Goal: Contribute content: Contribute content

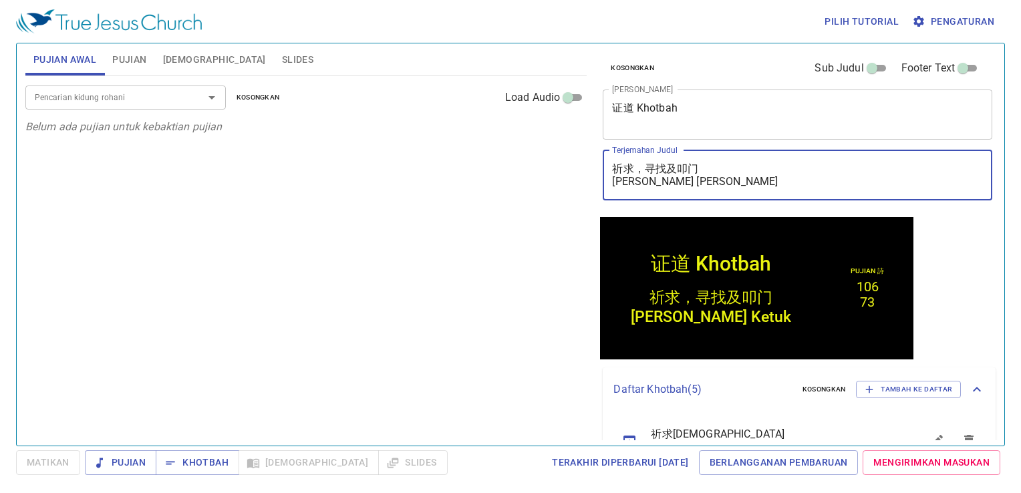
drag, startPoint x: 742, startPoint y: 184, endPoint x: 569, endPoint y: 154, distance: 175.7
click at [569, 154] on div "Pujian Awal Pujian Alkitab Slides Pencarian kidung rohani Pencarian kidung roha…" at bounding box center [510, 239] width 981 height 402
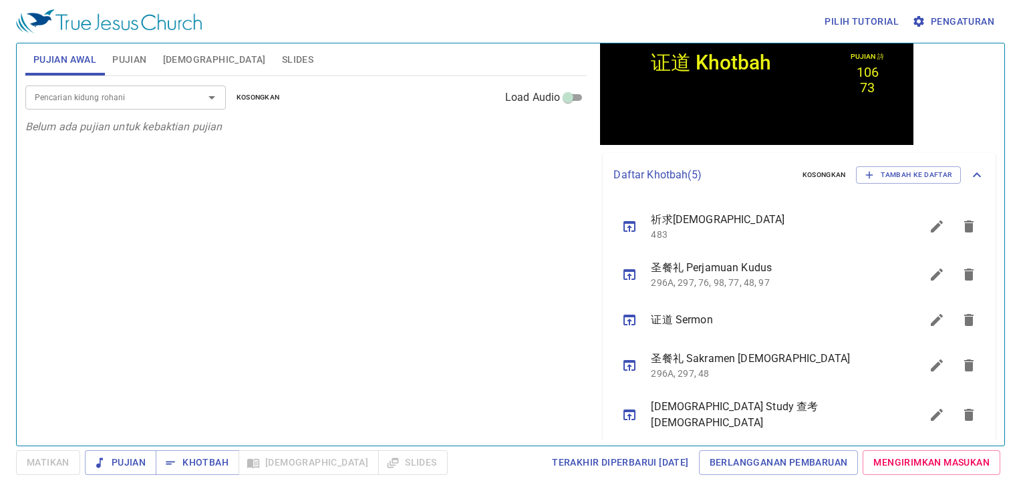
scroll to position [216, 0]
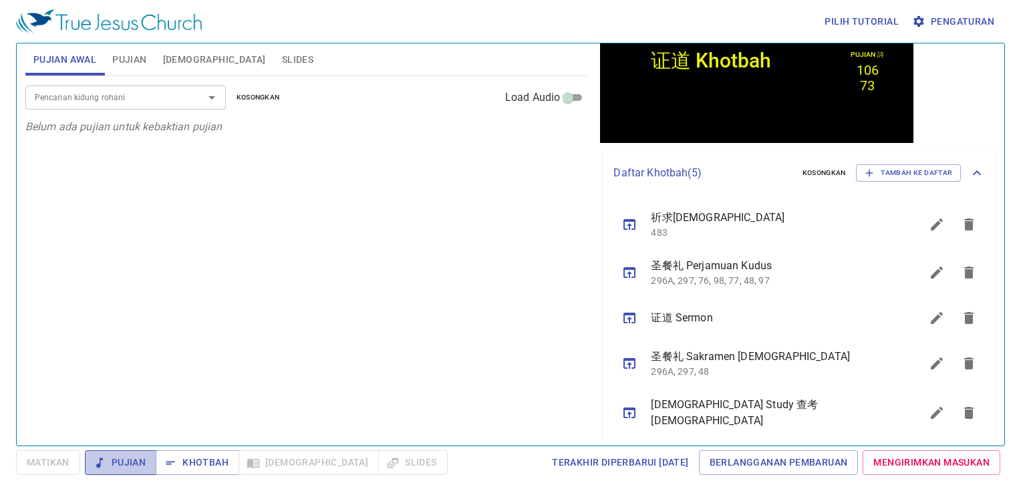
click at [130, 396] on span "Pujian" at bounding box center [121, 462] width 50 height 17
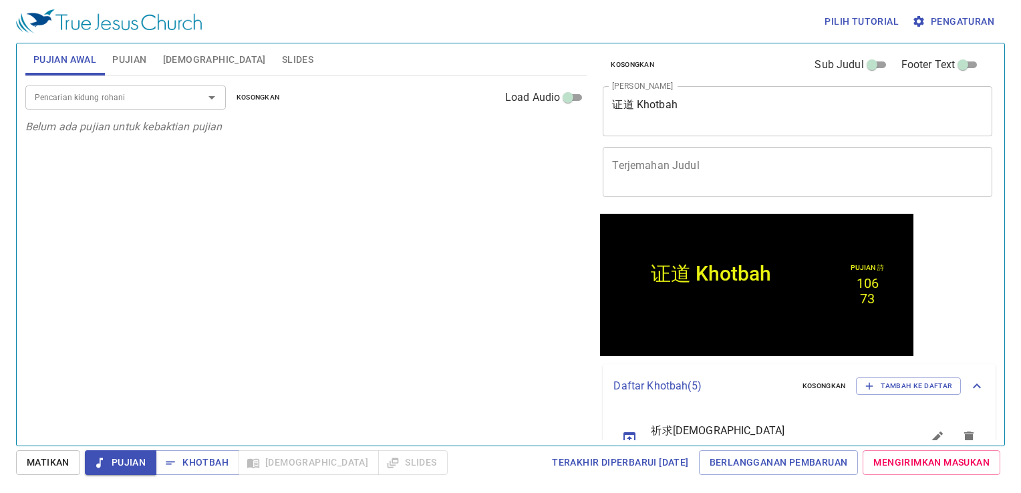
scroll to position [0, 0]
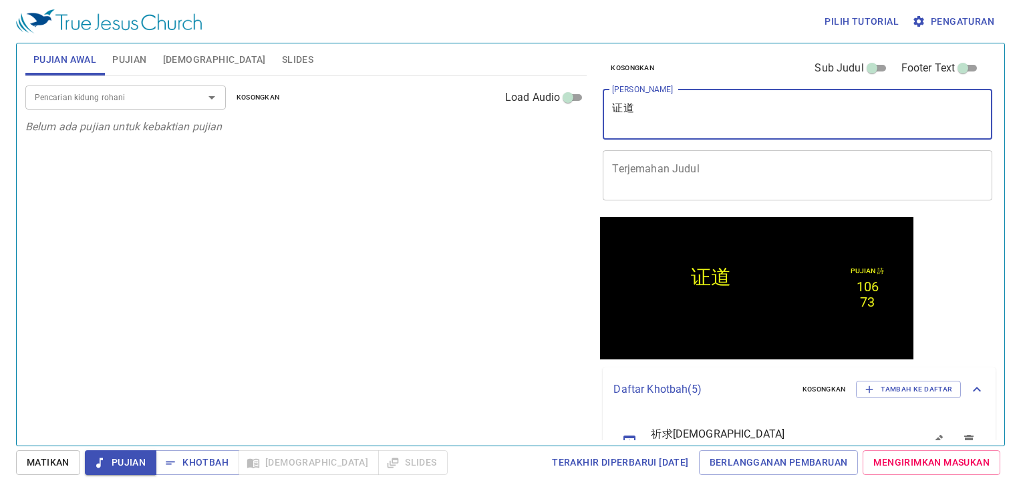
type textarea "证"
type textarea "s"
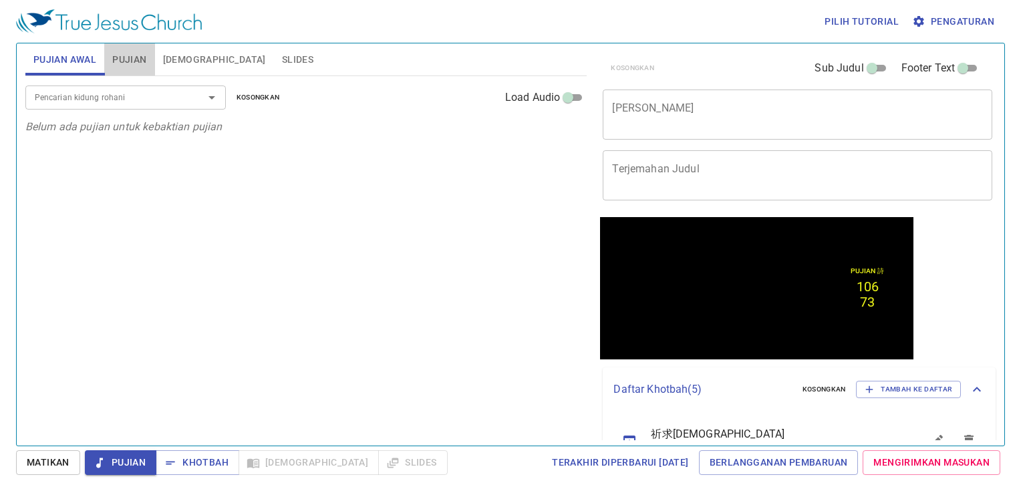
click at [117, 55] on span "Pujian" at bounding box center [129, 59] width 34 height 17
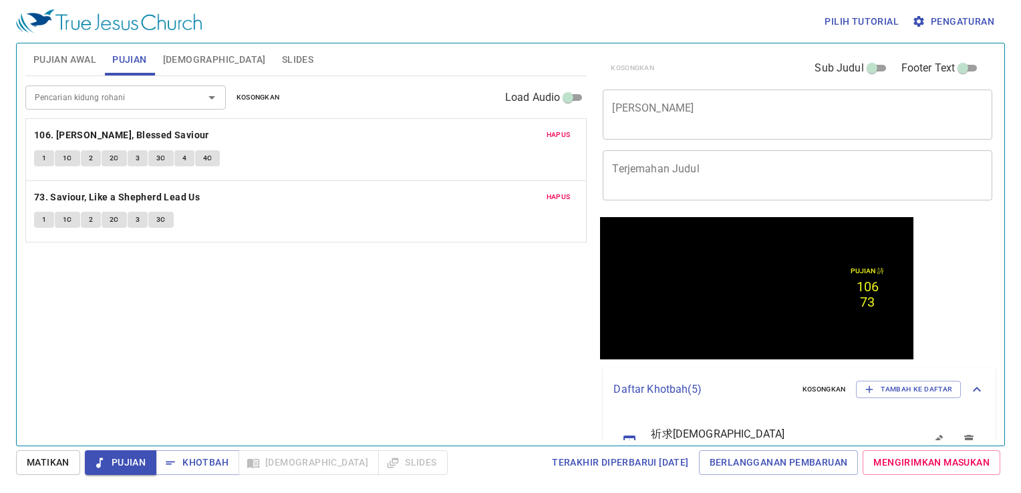
click at [568, 134] on span "Hapus" at bounding box center [558, 135] width 24 height 12
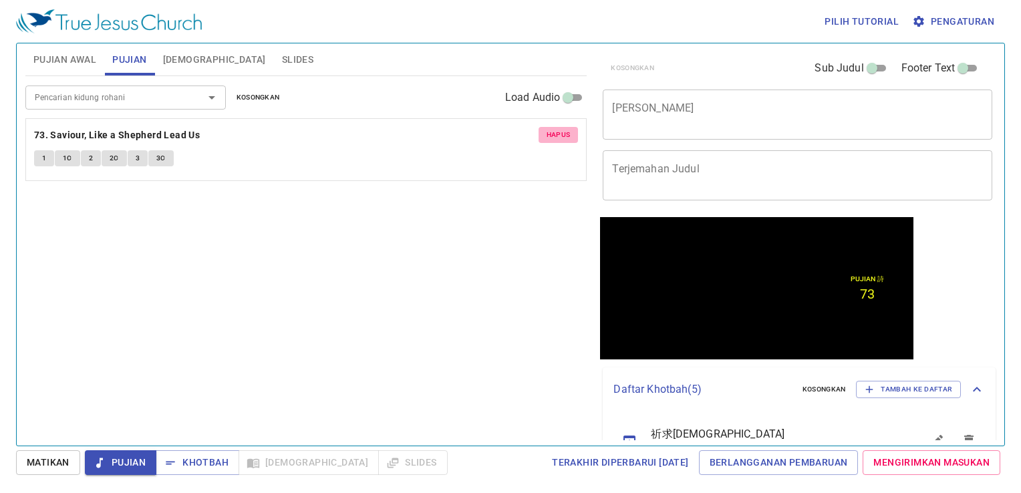
click at [568, 134] on span "Hapus" at bounding box center [558, 135] width 24 height 12
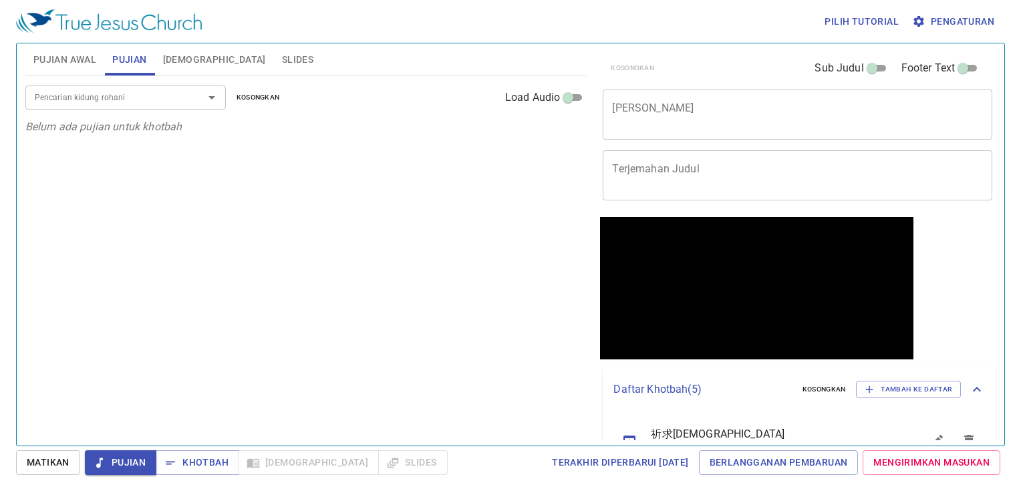
click at [77, 88] on div "Pencarian kidung rohani" at bounding box center [125, 97] width 200 height 23
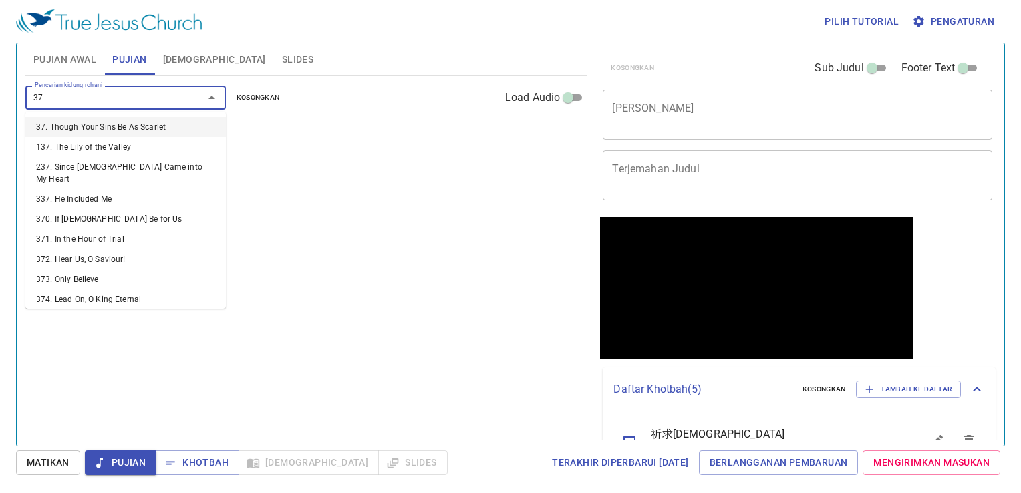
type input "379"
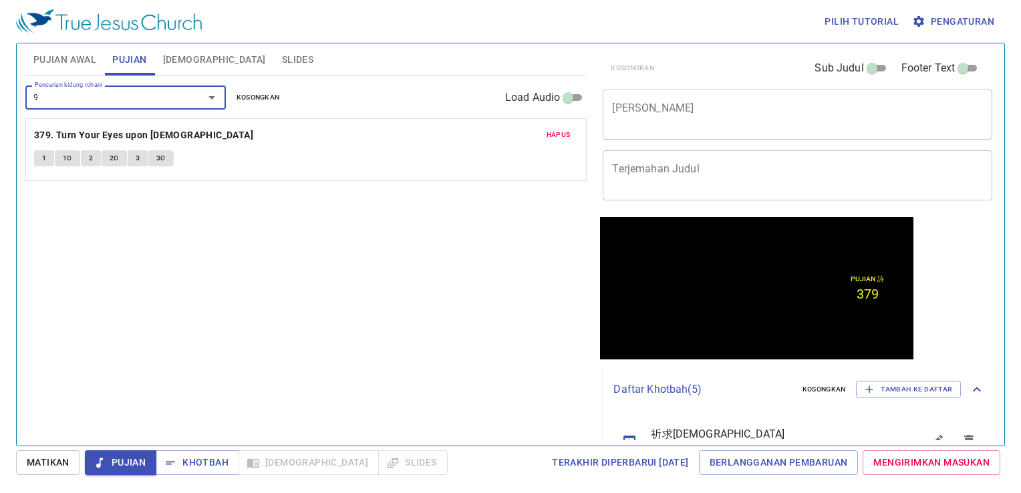
type input "99"
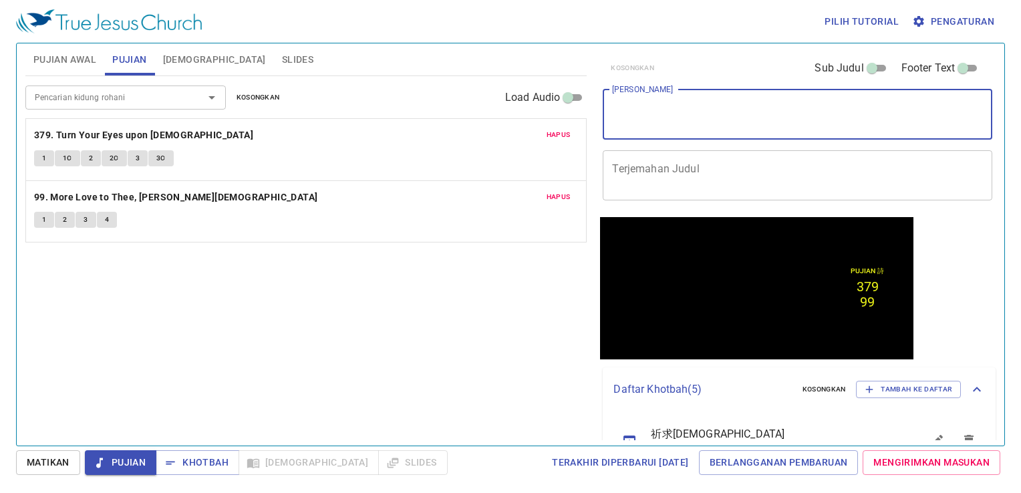
click at [639, 122] on textarea "[PERSON_NAME]" at bounding box center [797, 114] width 371 height 25
type textarea "s"
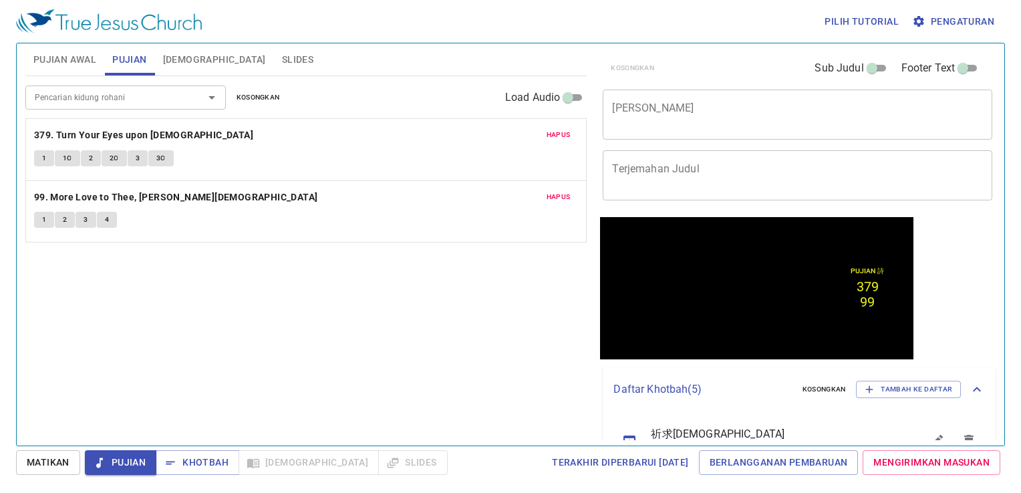
click at [689, 111] on textarea "[PERSON_NAME]" at bounding box center [797, 114] width 371 height 25
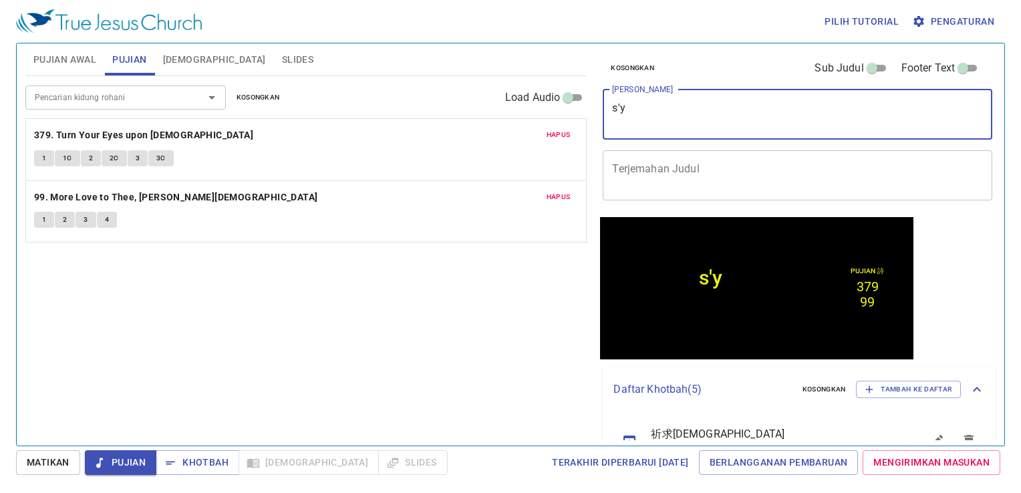
type textarea "s"
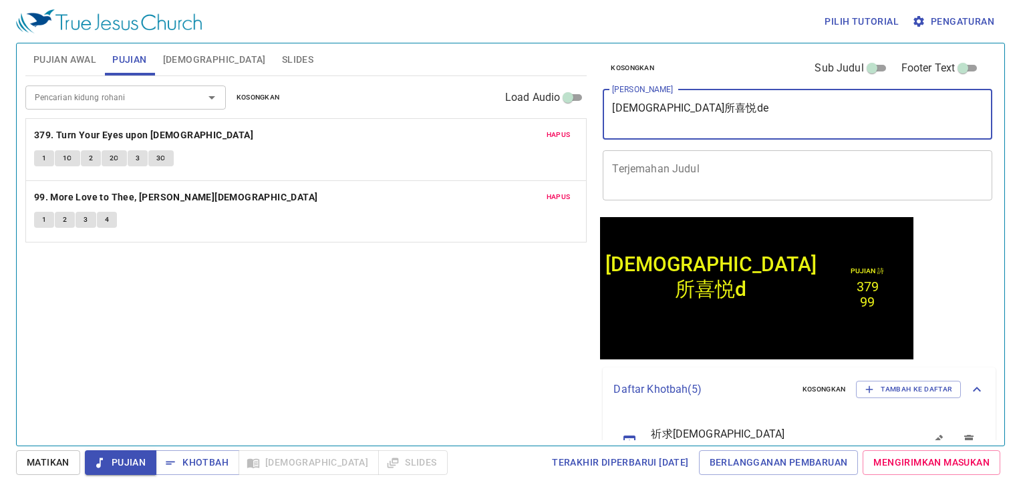
type textarea "神所喜悦的"
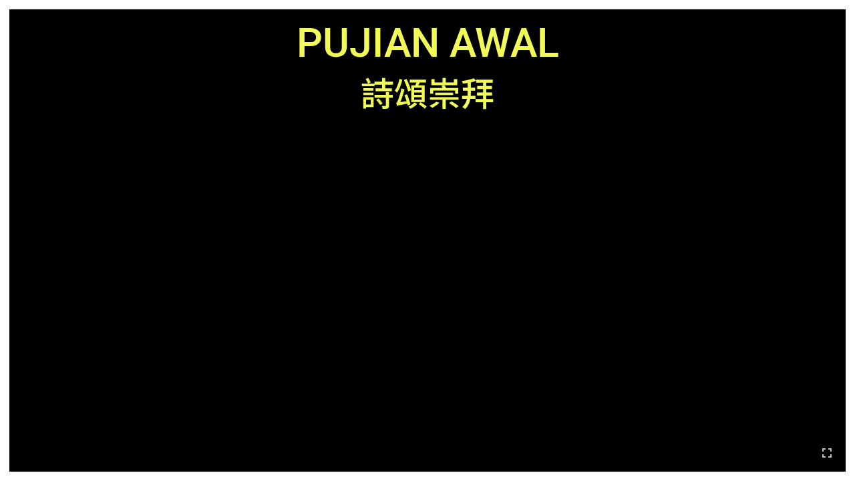
click at [734, 0] on div "Pujian Awal Pujian Awal 詩頌崇拜 詩頌崇拜" at bounding box center [427, 240] width 855 height 481
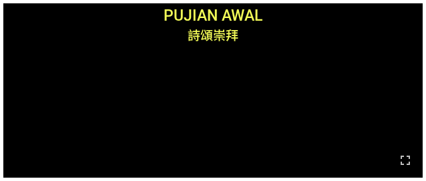
click at [155, 123] on ol at bounding box center [213, 111] width 412 height 120
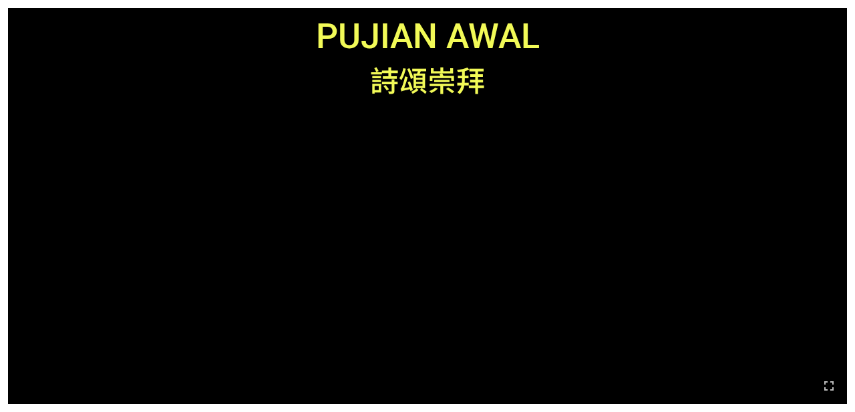
click at [806, 358] on ol at bounding box center [427, 251] width 822 height 271
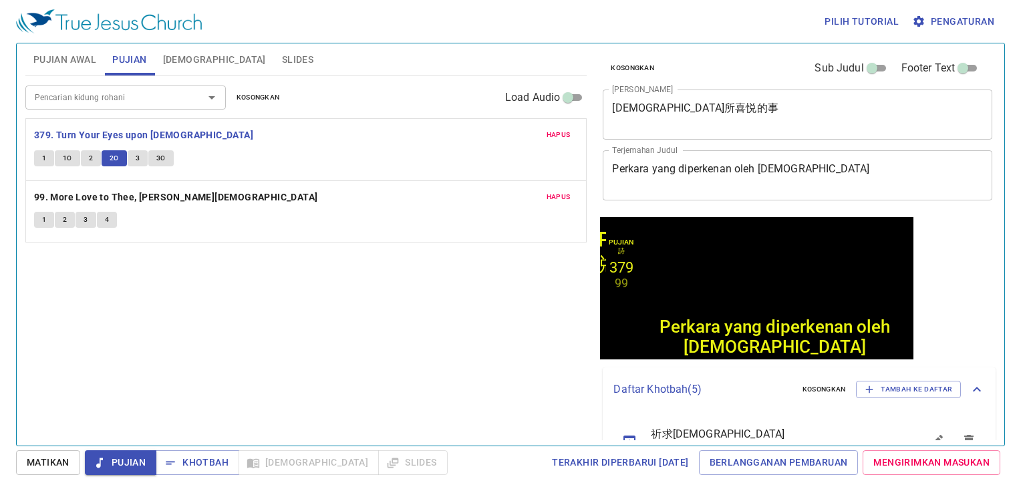
drag, startPoint x: 0, startPoint y: 0, endPoint x: 128, endPoint y: 212, distance: 247.6
click at [139, 152] on button "3" at bounding box center [138, 158] width 20 height 16
click at [139, 154] on button "3" at bounding box center [138, 158] width 20 height 16
click at [138, 154] on span "3" at bounding box center [138, 158] width 4 height 12
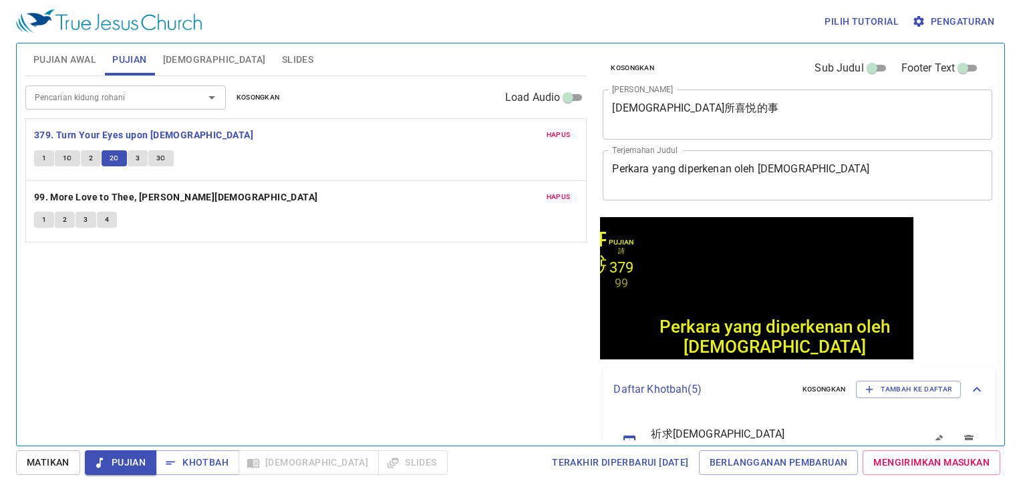
click at [138, 154] on span "3" at bounding box center [138, 158] width 4 height 12
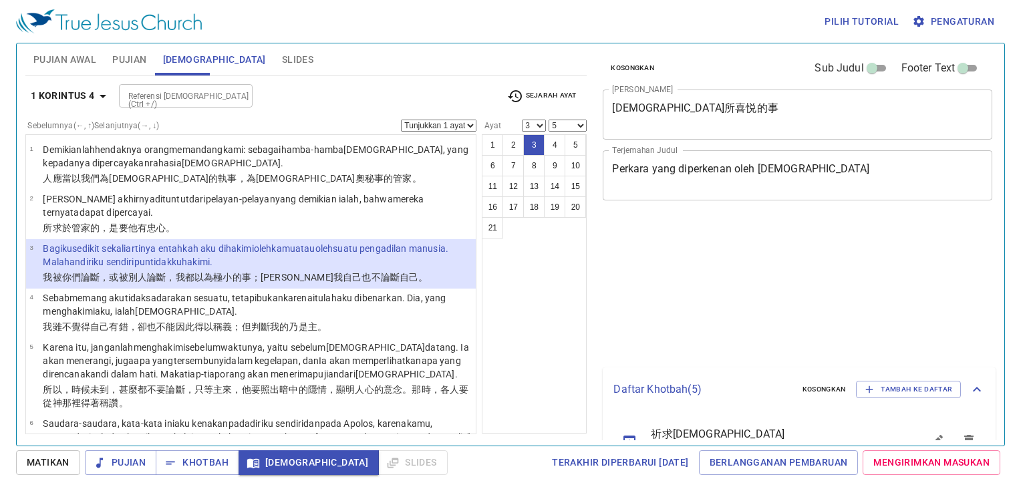
select select "3"
select select "5"
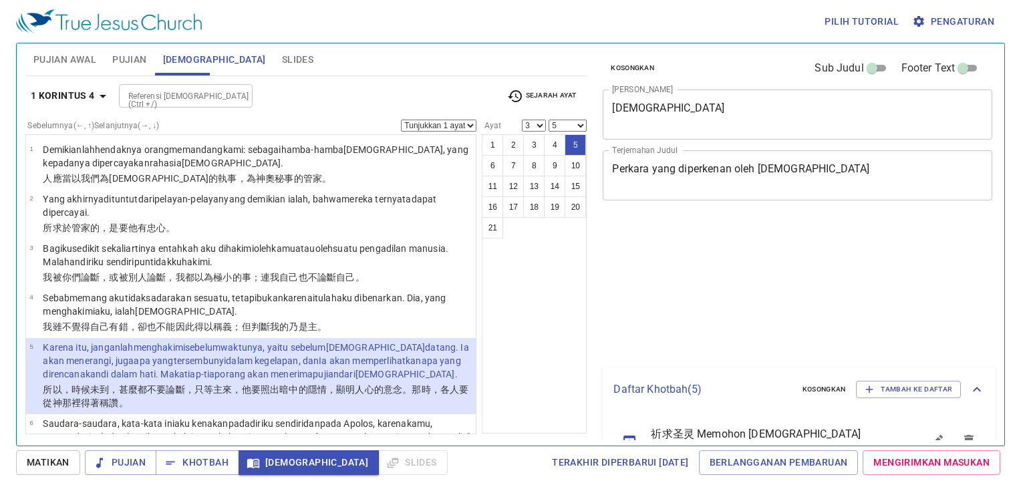
select select "3"
select select "5"
select select "3"
select select "5"
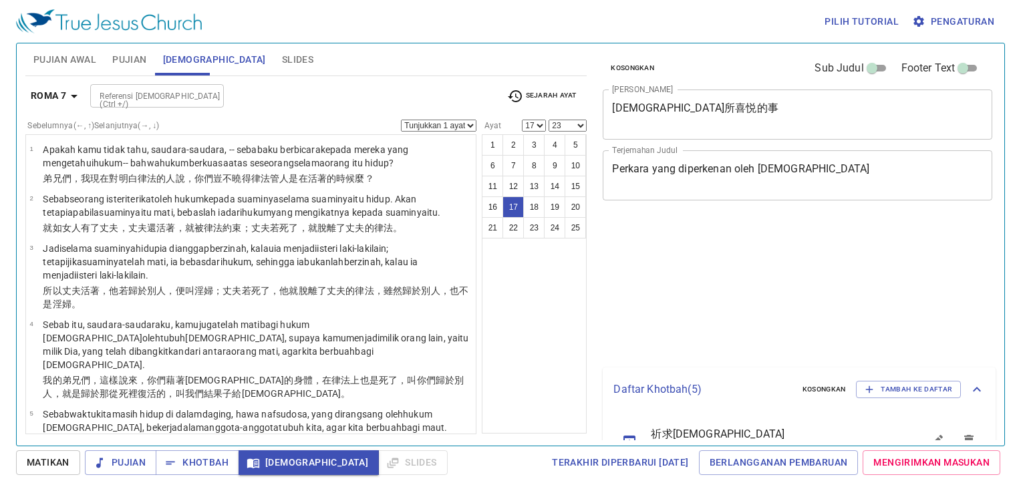
select select "17"
select select "23"
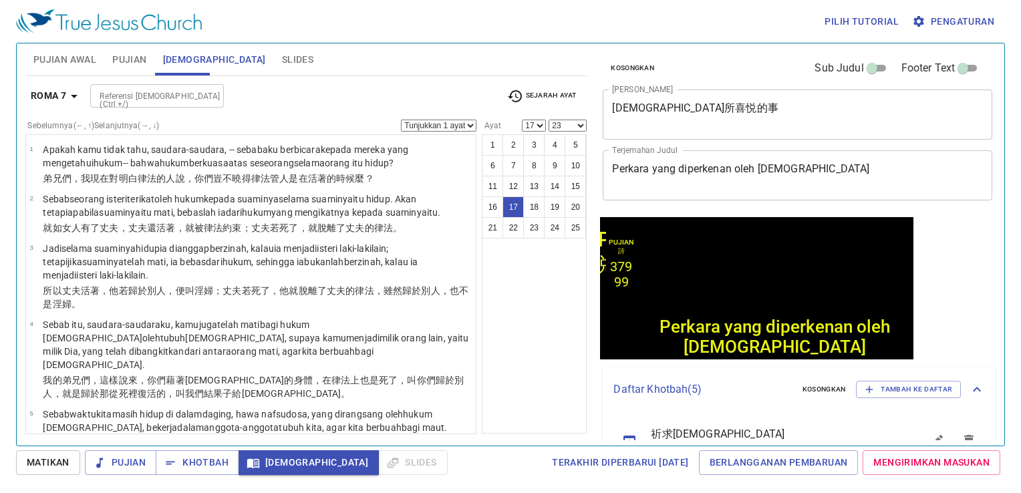
scroll to position [759, 0]
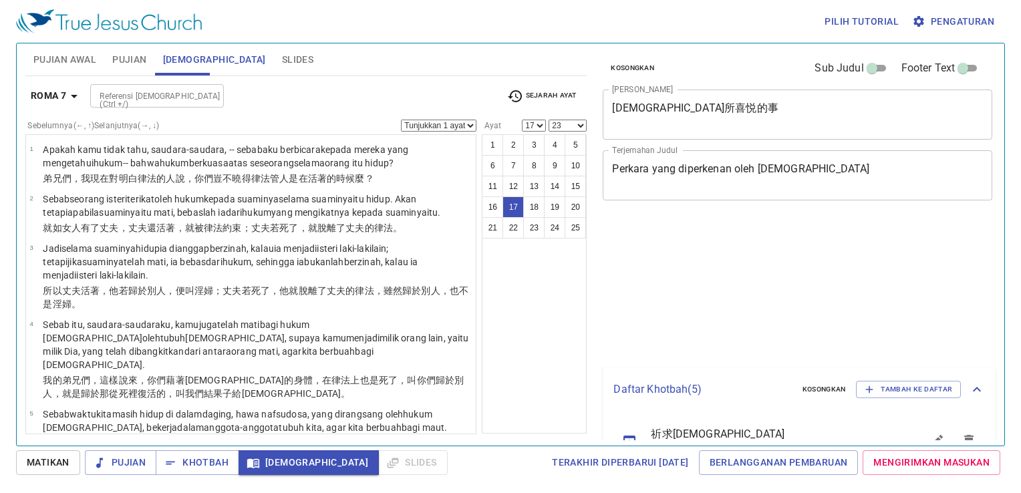
select select "17"
select select "23"
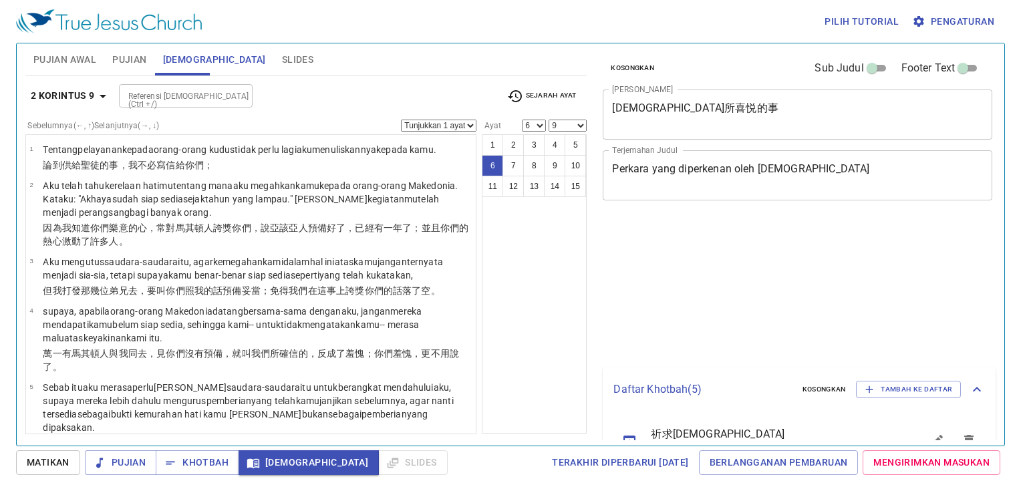
select select "6"
select select "9"
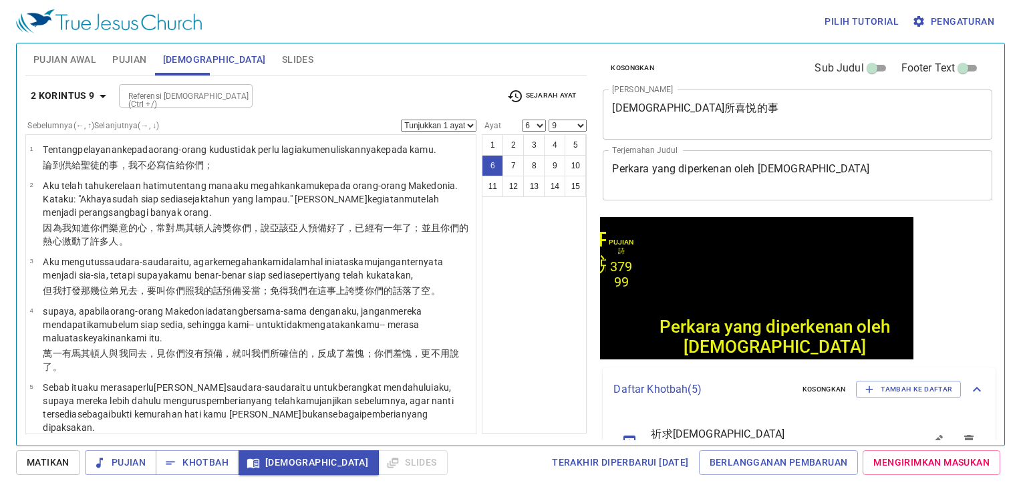
scroll to position [194, 0]
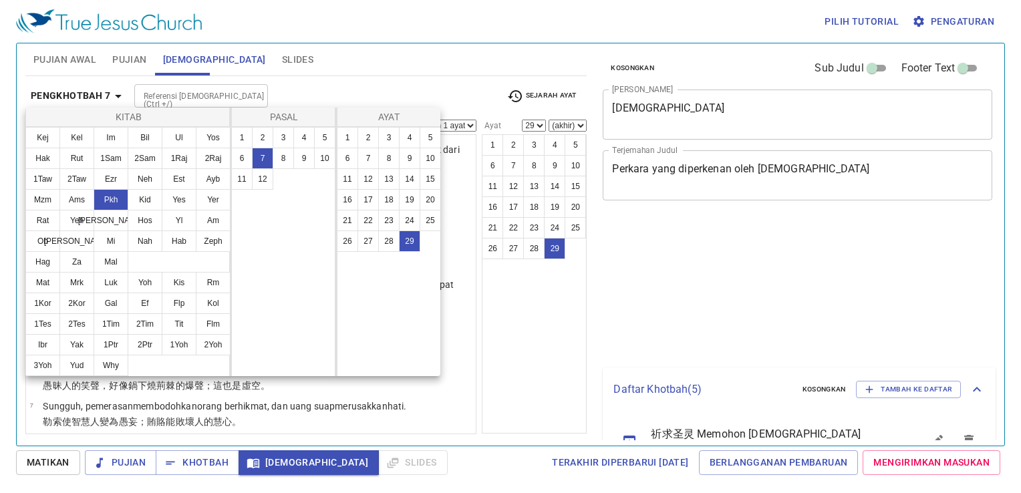
select select "29"
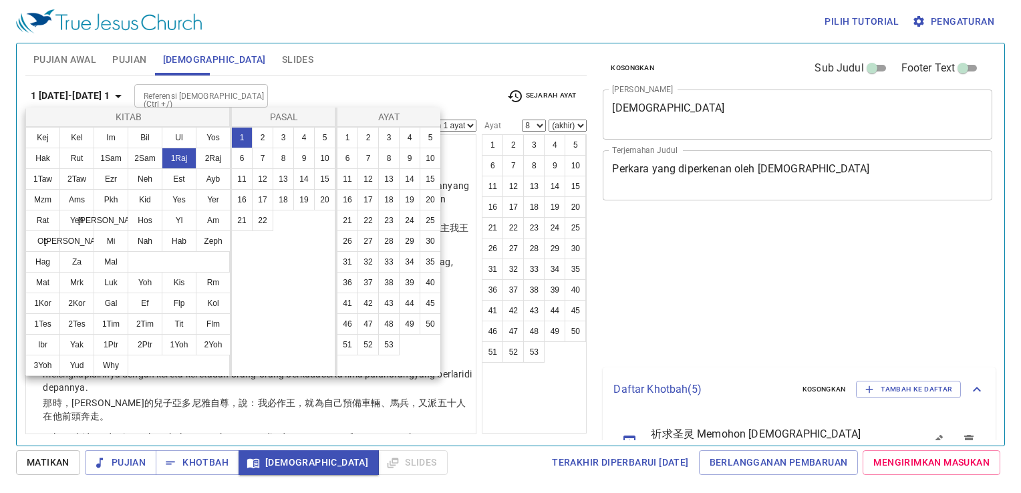
select select "8"
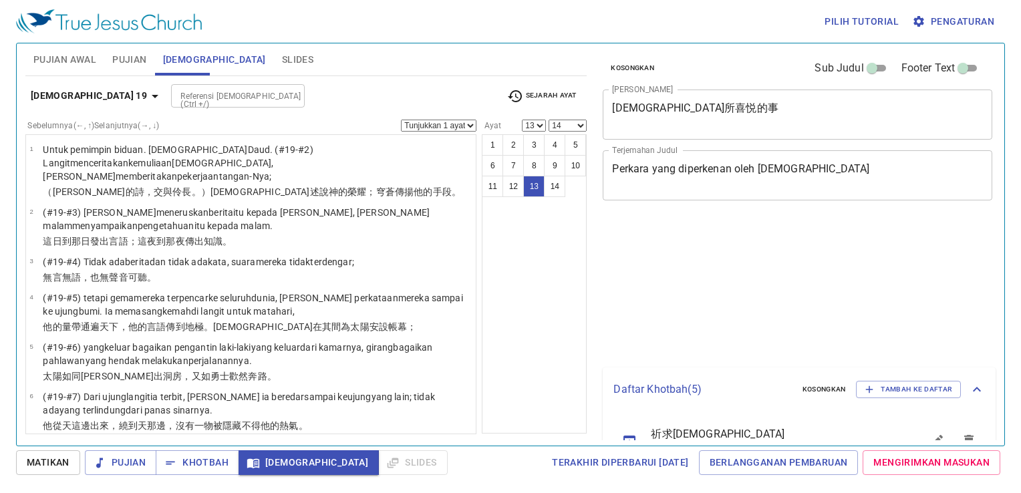
select select "13"
select select "14"
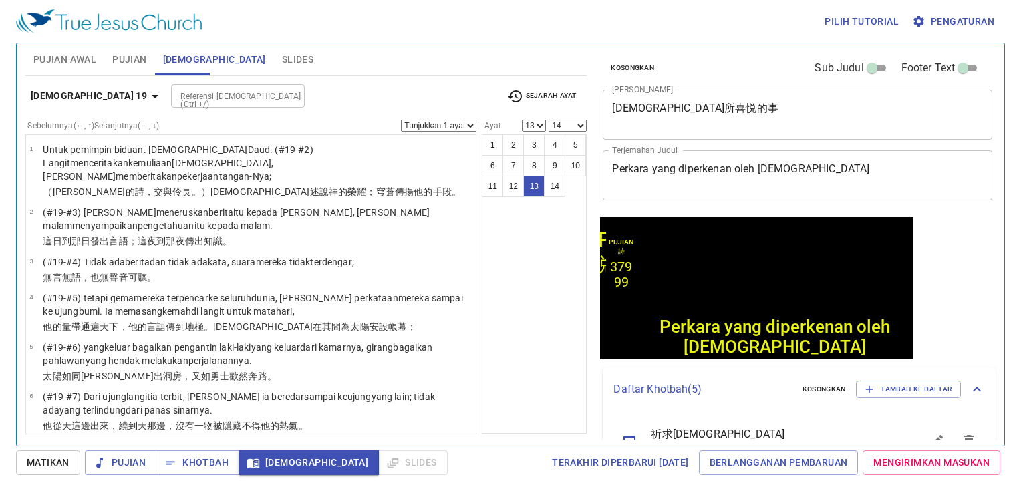
scroll to position [390, 0]
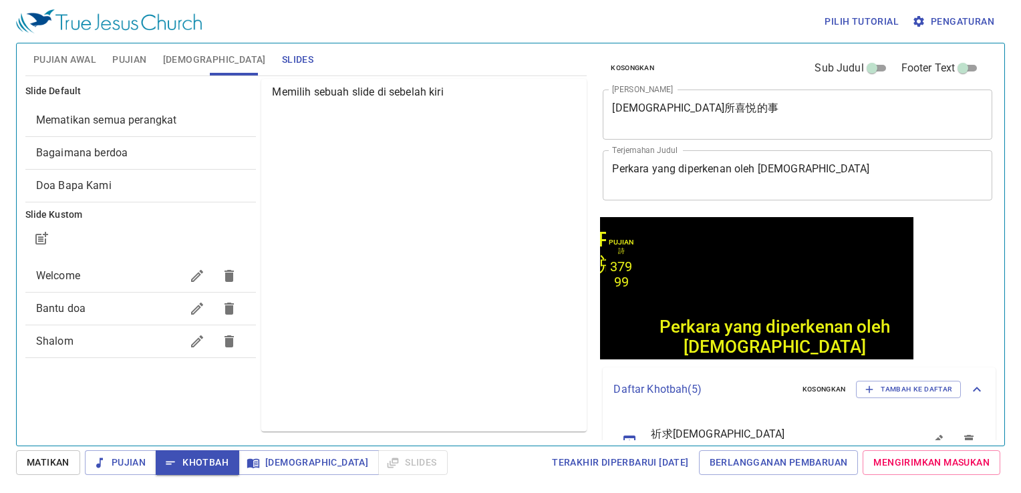
click at [86, 302] on span "Bantu doa" at bounding box center [109, 309] width 146 height 16
click at [101, 311] on span "Bantu doa" at bounding box center [109, 309] width 146 height 16
click at [108, 310] on span "Bantu doa" at bounding box center [109, 309] width 146 height 16
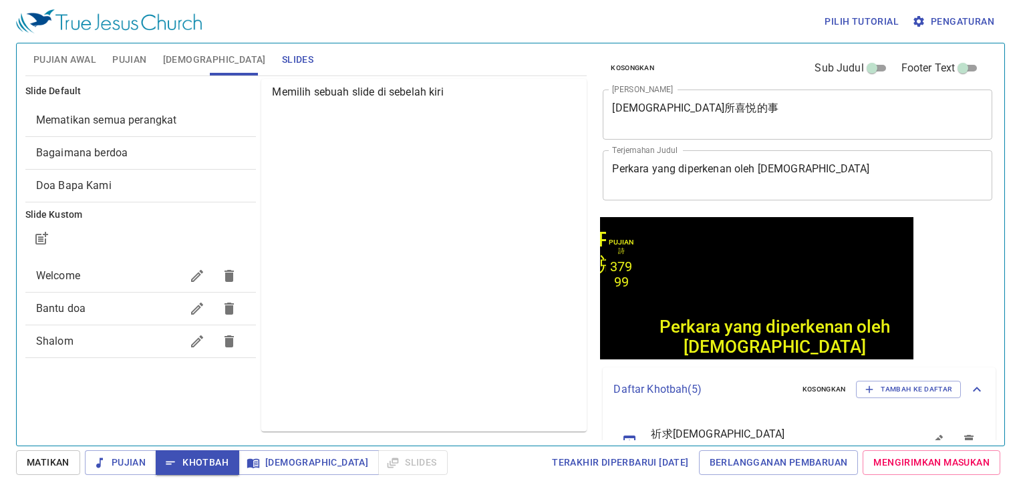
click at [108, 310] on span "Bantu doa" at bounding box center [109, 309] width 146 height 16
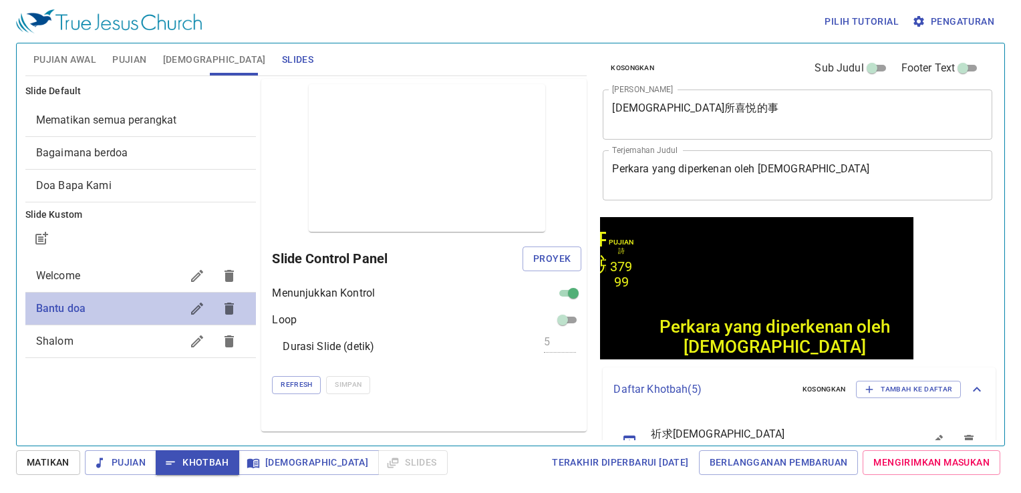
click at [108, 310] on span "Bantu doa" at bounding box center [109, 309] width 146 height 16
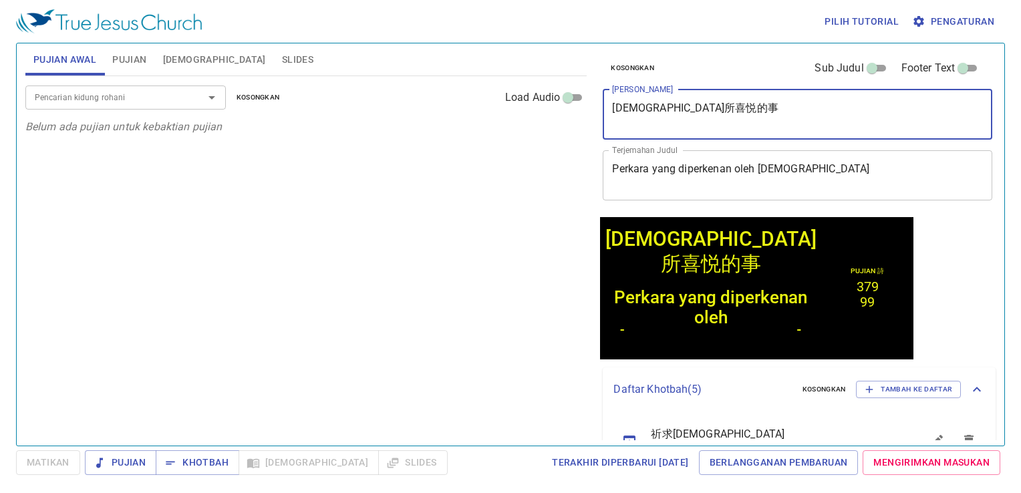
click at [745, 114] on textarea "[DEMOGRAPHIC_DATA]所喜悦的事" at bounding box center [797, 114] width 371 height 25
type textarea "神"
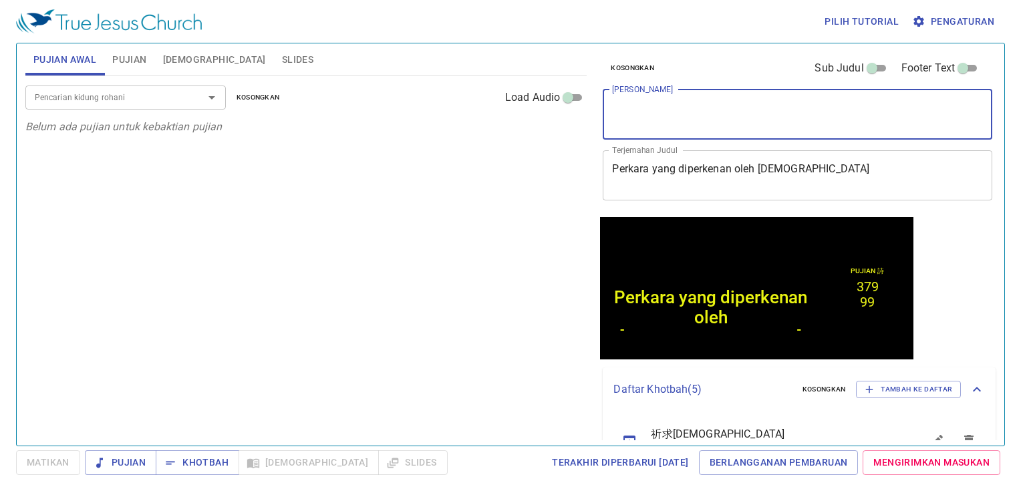
click at [823, 177] on textarea "Perkara yang diperkenan oleh [DEMOGRAPHIC_DATA]" at bounding box center [797, 174] width 371 height 25
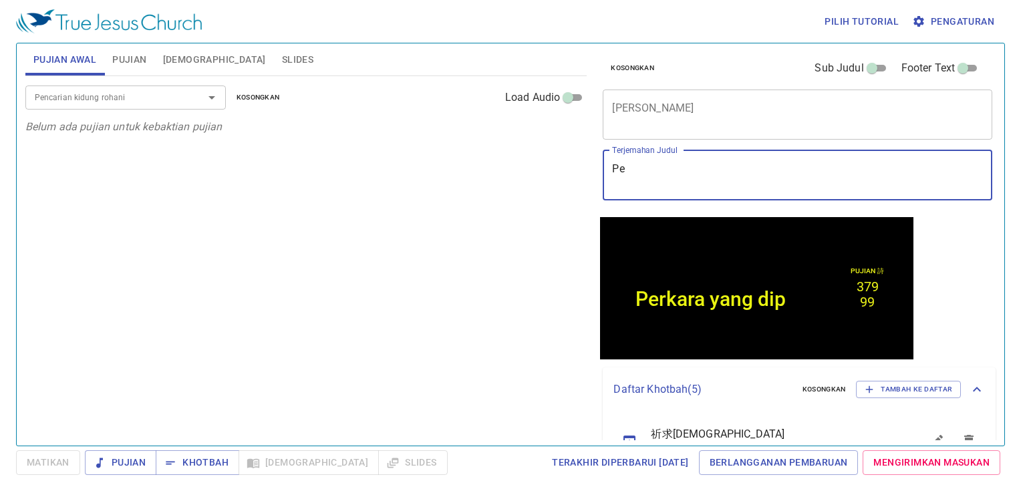
type textarea "P"
click at [115, 67] on span "Pujian" at bounding box center [129, 59] width 34 height 17
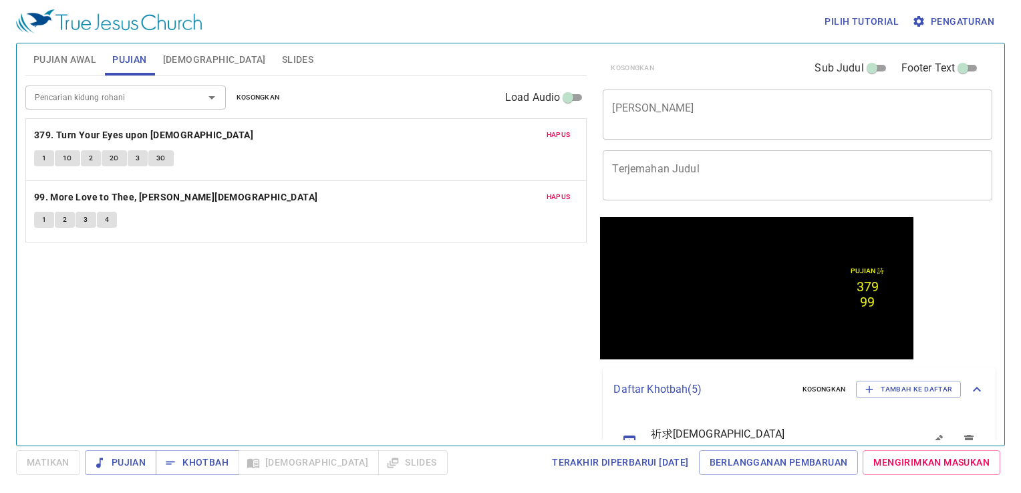
click at [573, 132] on button "Hapus" at bounding box center [558, 135] width 40 height 16
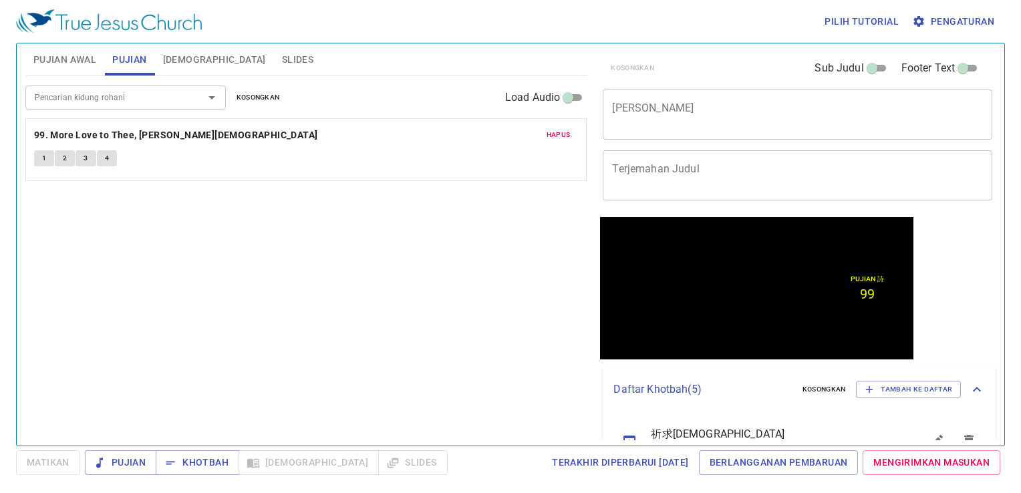
click at [573, 132] on button "Hapus" at bounding box center [558, 135] width 40 height 16
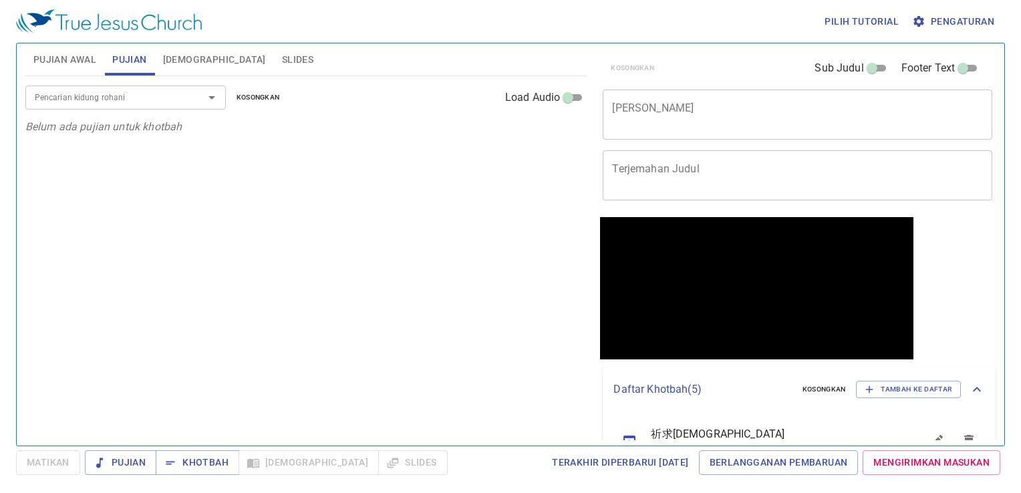
click at [810, 96] on div "x Judul Khotbah" at bounding box center [797, 115] width 389 height 50
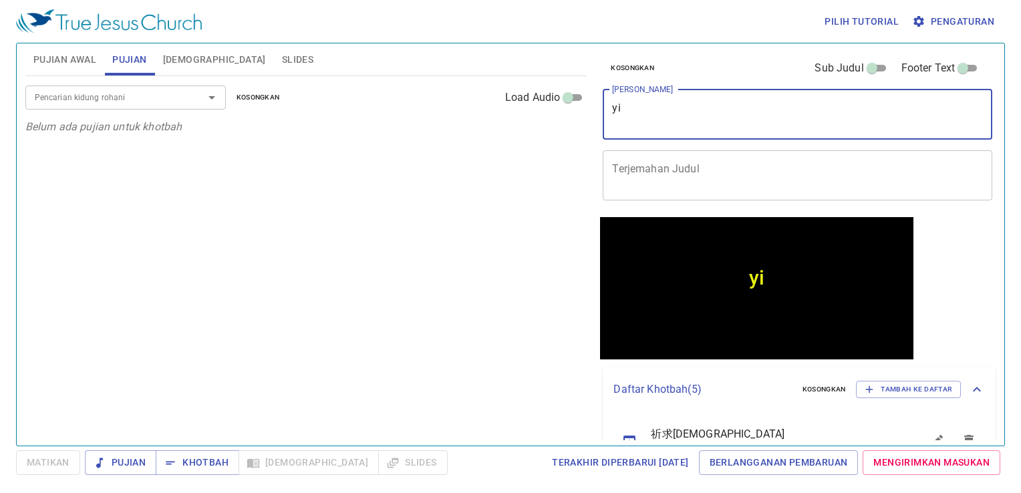
type textarea "y"
type textarea "一"
type textarea "xi"
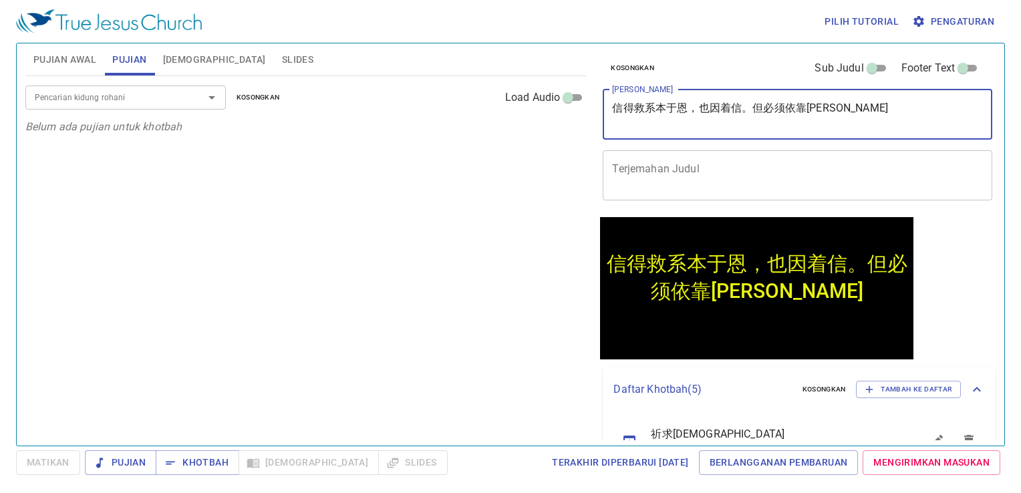
type textarea "信得救系本于恩，也因着信。但必须依靠圣灵"
